Goal: Ask a question

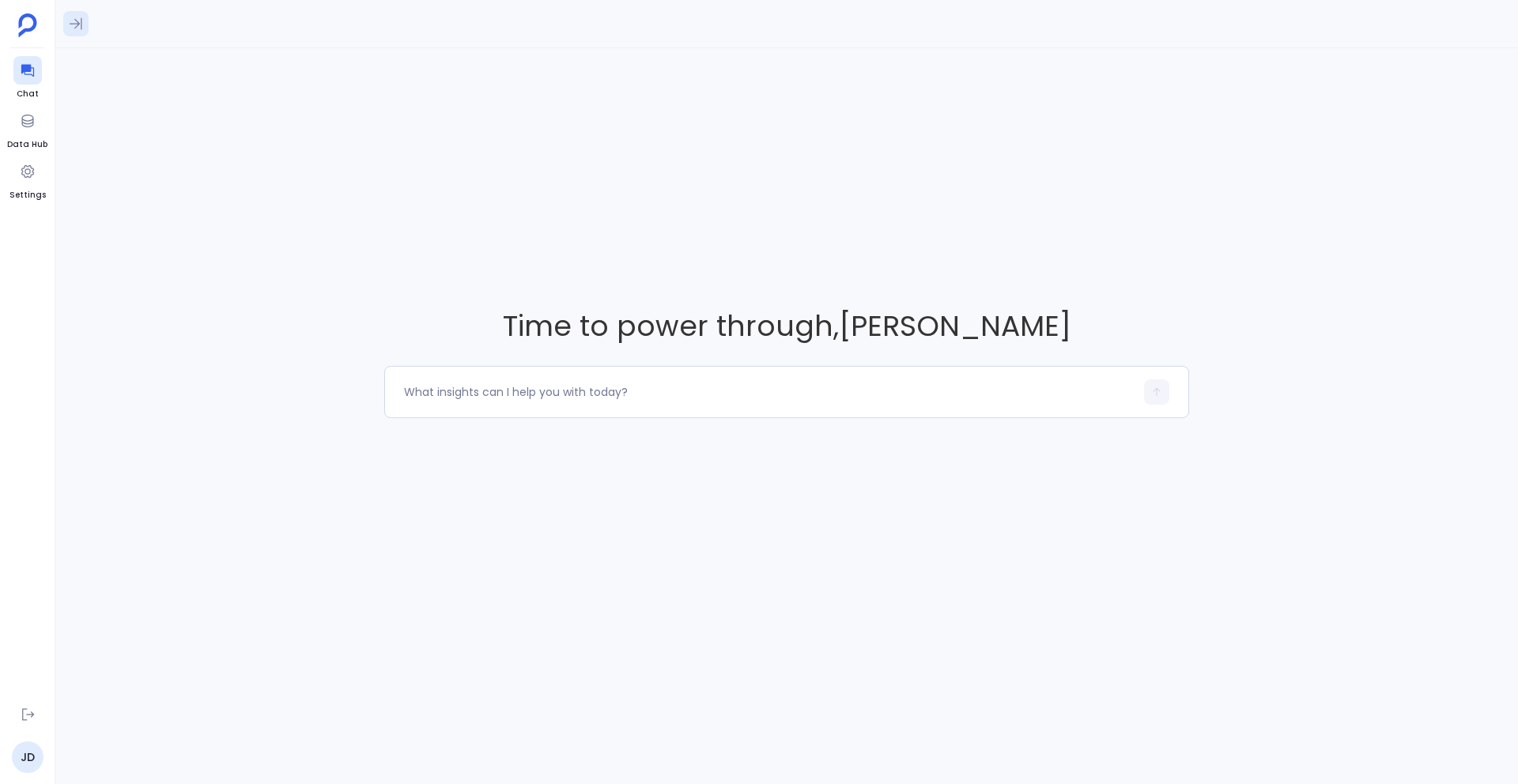
click at [77, 11] on button at bounding box center [76, 24] width 26 height 26
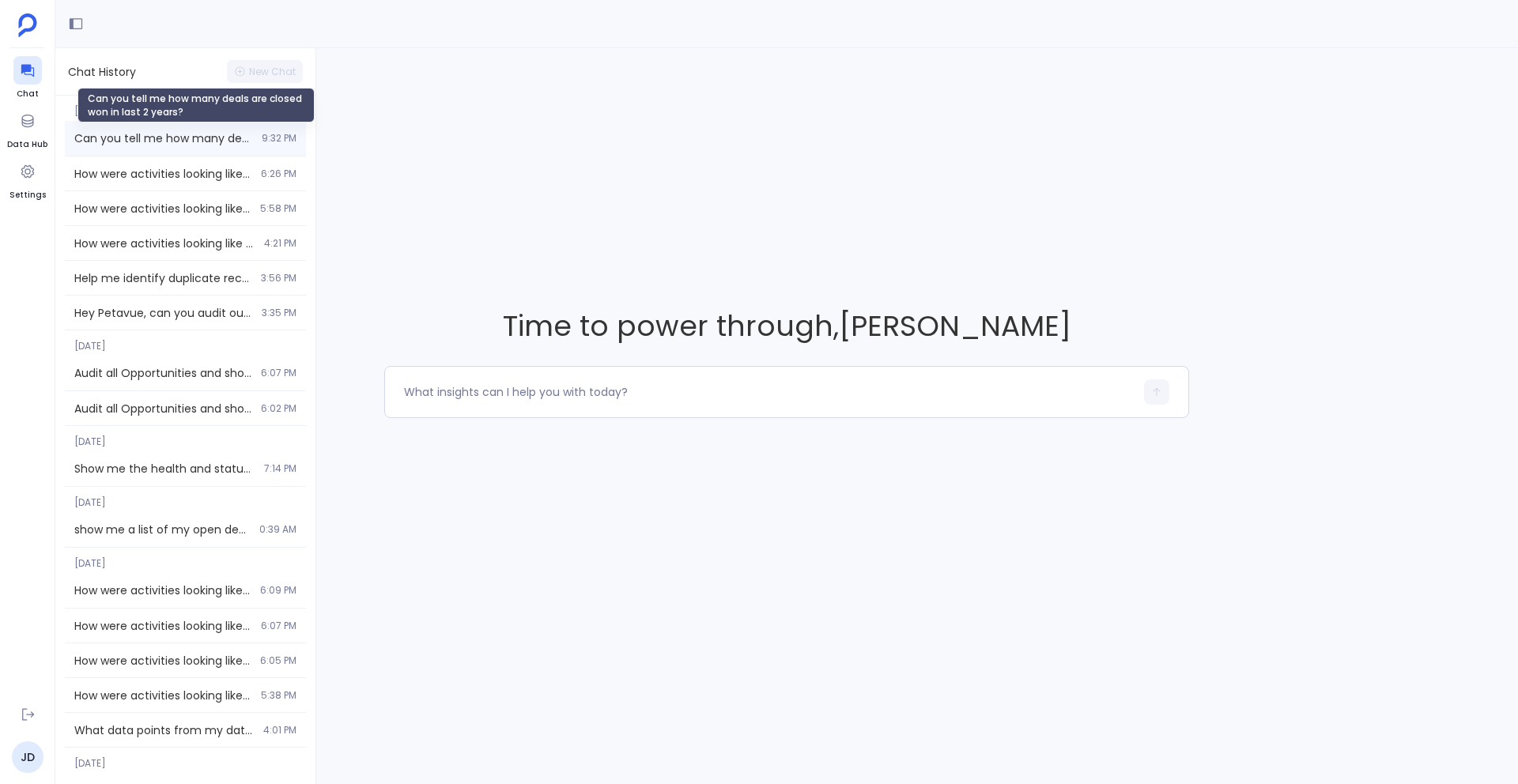
click at [179, 139] on span "Can you tell me how many deals are closed won in last 2 years?" at bounding box center [163, 138] width 178 height 16
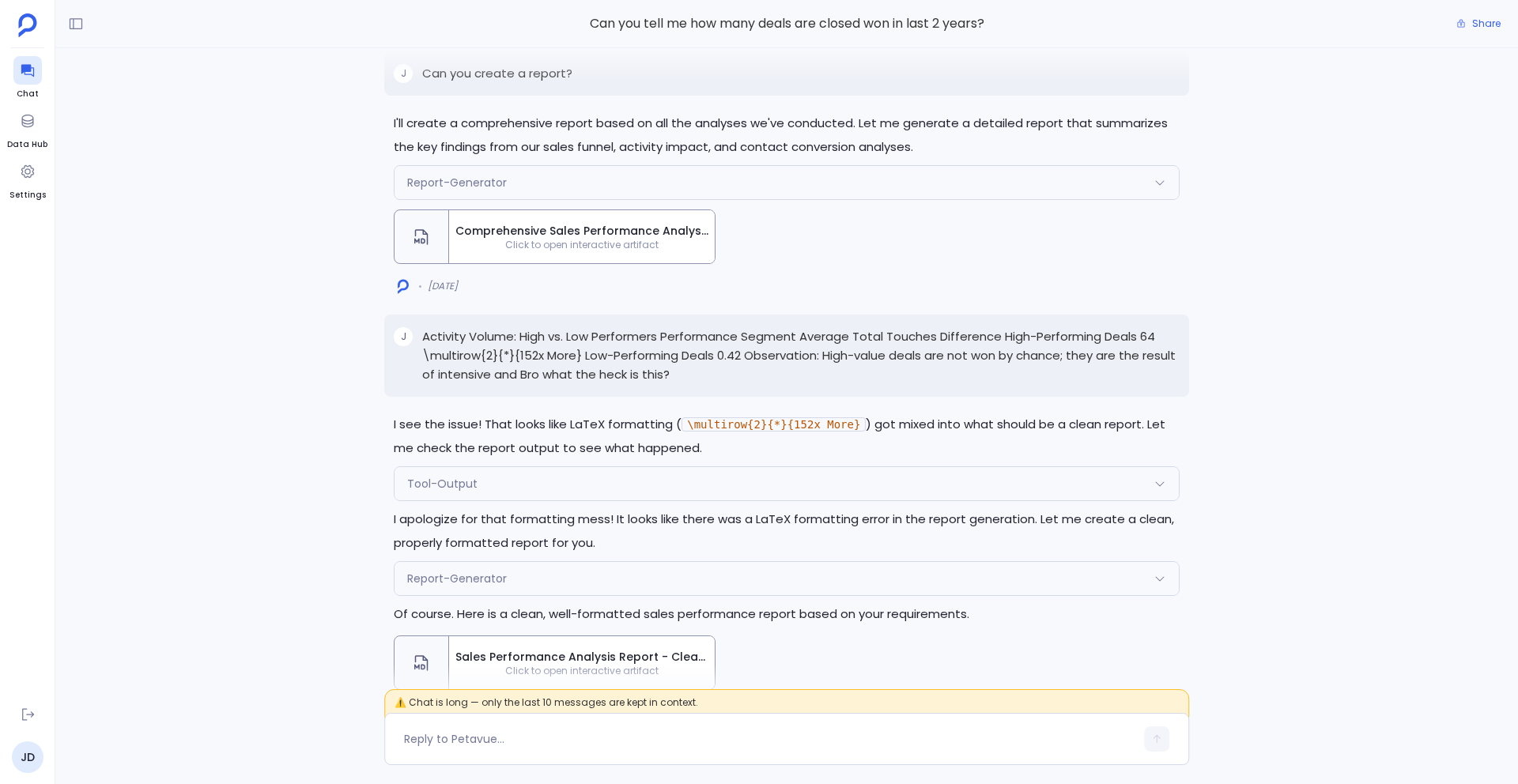
scroll to position [-6214, 0]
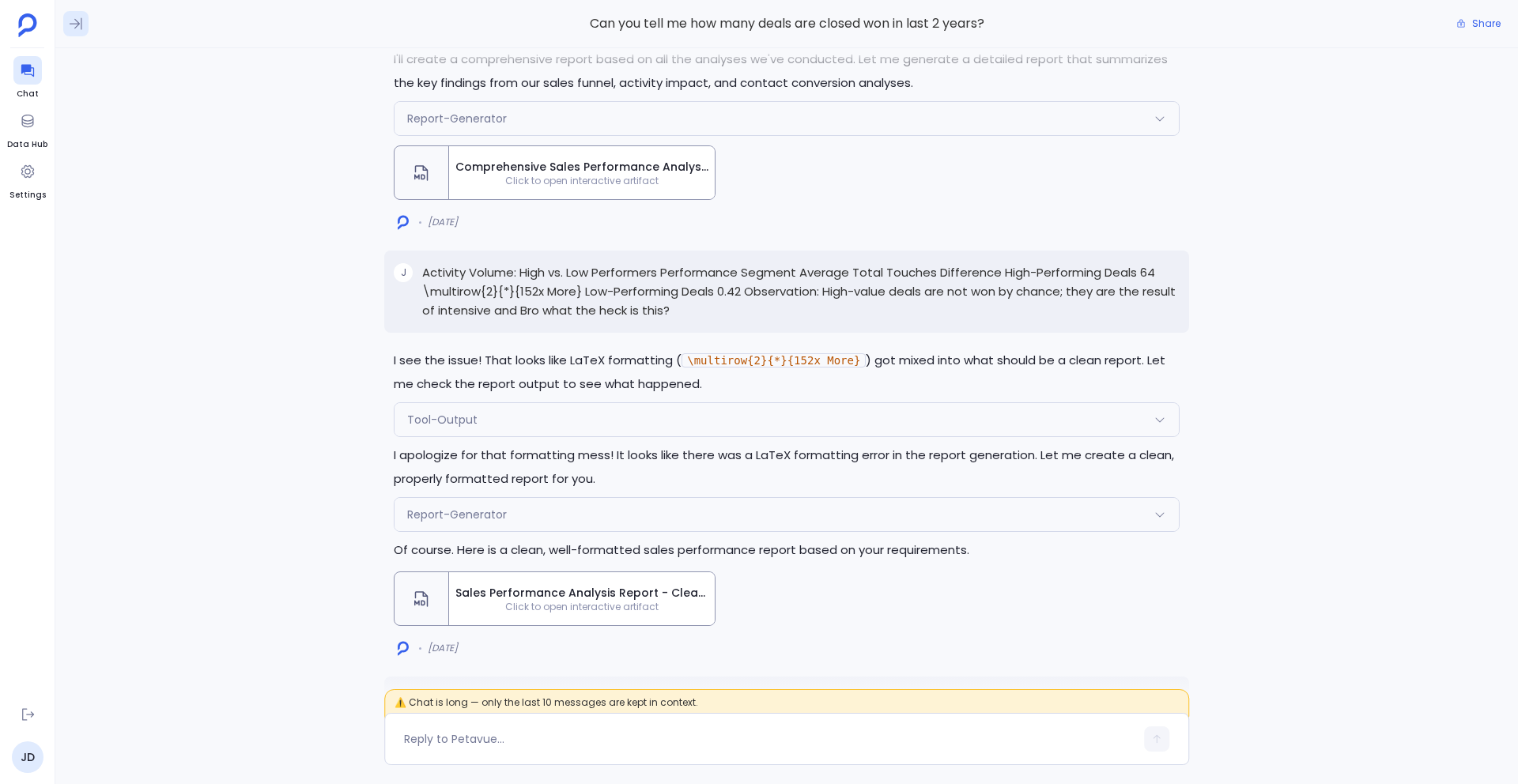
click at [71, 22] on icon at bounding box center [76, 24] width 16 height 16
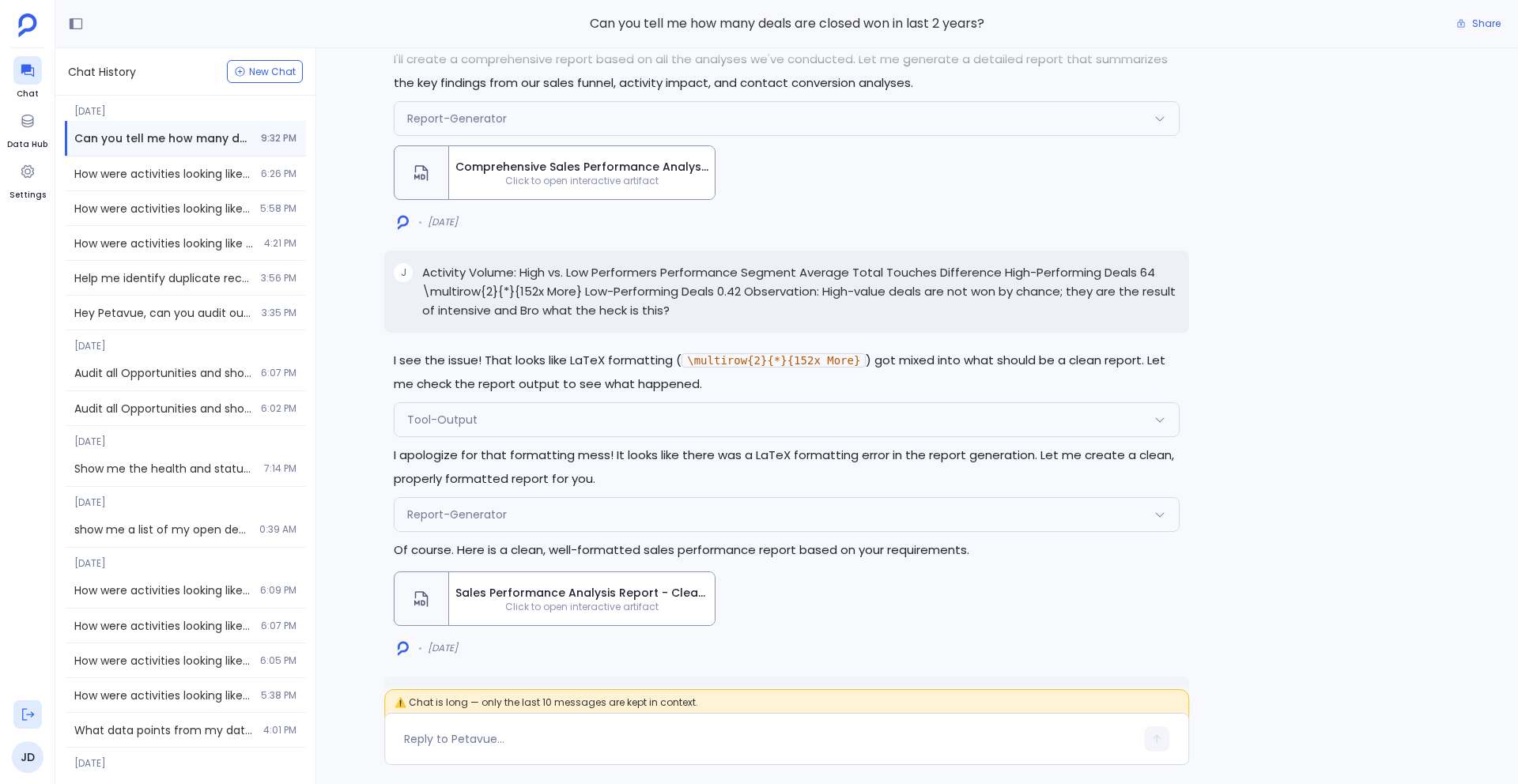
click at [24, 715] on icon at bounding box center [28, 714] width 16 height 16
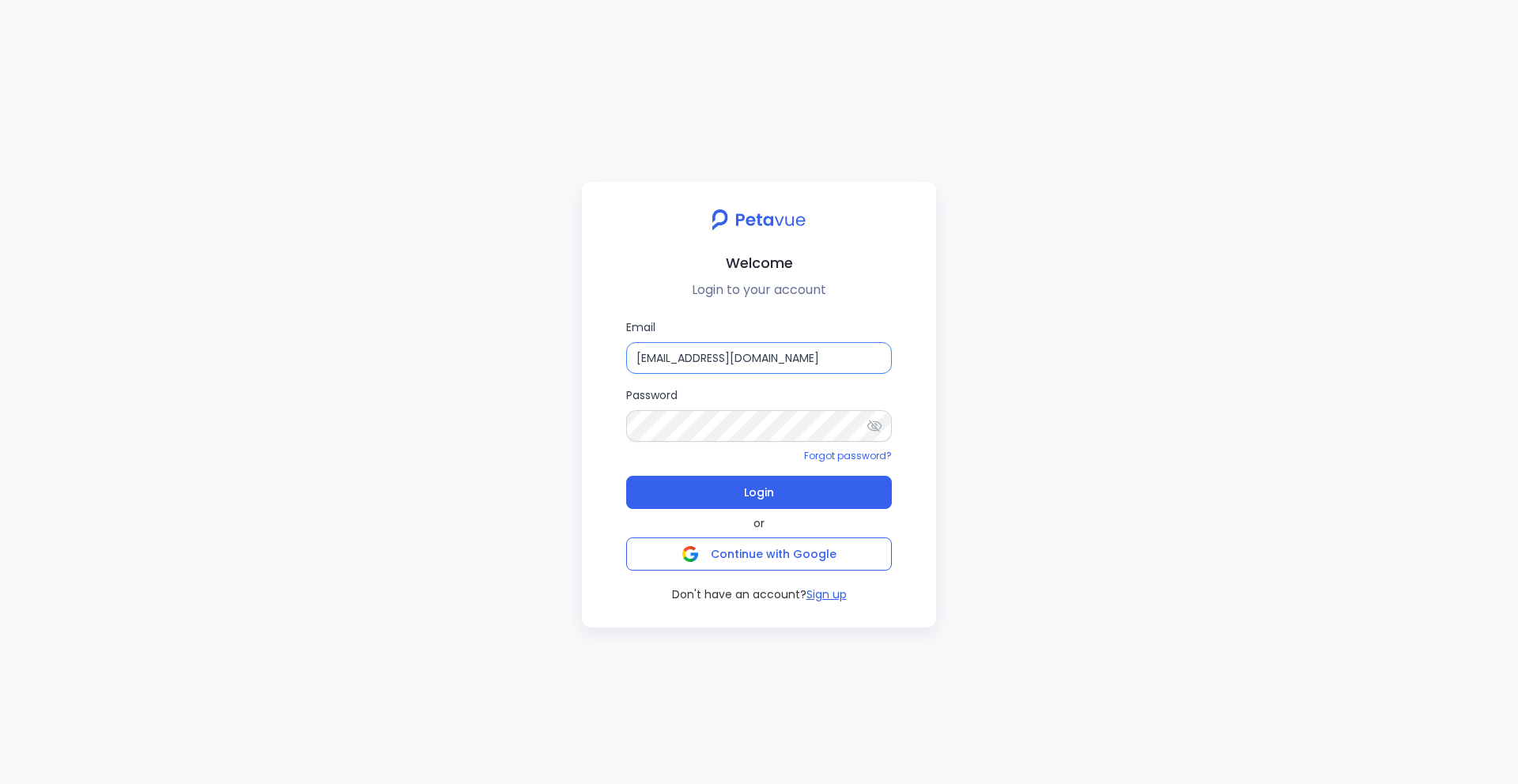
click at [833, 361] on input "[EMAIL_ADDRESS][DOMAIN_NAME]" at bounding box center [759, 358] width 265 height 32
type input "[EMAIL_ADDRESS][DOMAIN_NAME]"
click at [801, 504] on button "Login" at bounding box center [759, 492] width 265 height 34
click at [779, 498] on button "Login" at bounding box center [759, 492] width 265 height 34
